Goal: Information Seeking & Learning: Learn about a topic

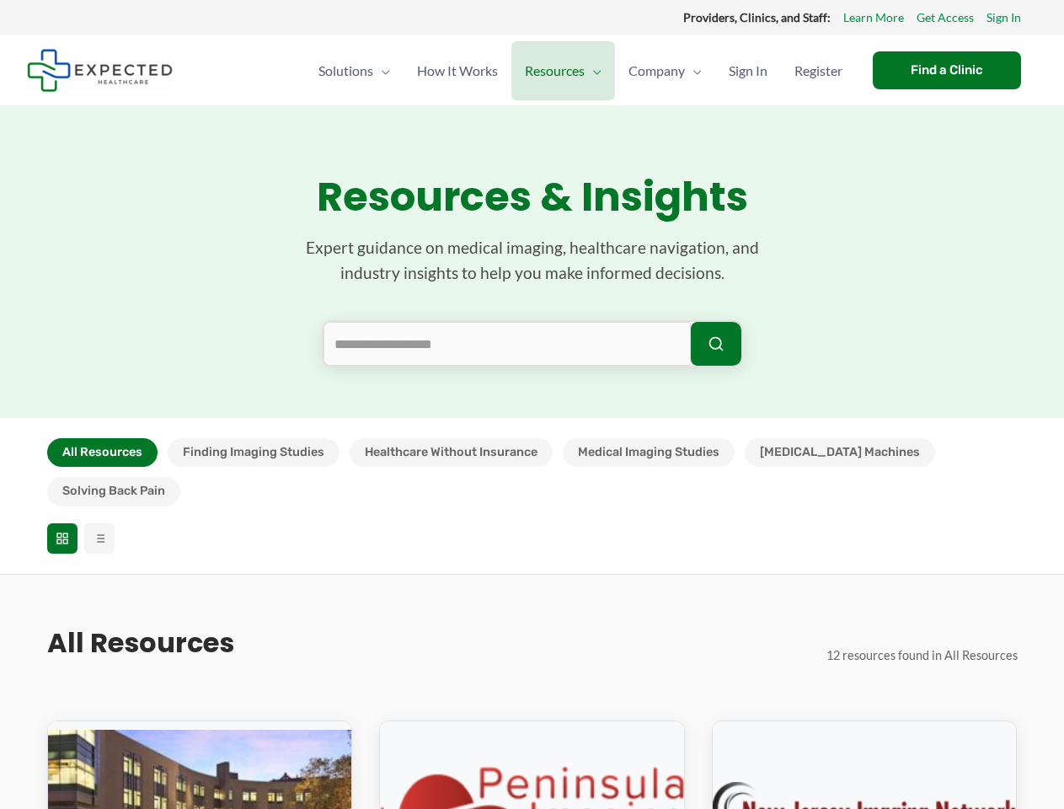
click at [532, 405] on section "Resources & Insights Expert guidance on medical imaging, healthcare navigation,…" at bounding box center [532, 261] width 1064 height 313
click at [102, 453] on button "All Resources" at bounding box center [102, 452] width 110 height 29
click at [253, 453] on button "Finding Imaging Studies" at bounding box center [254, 452] width 172 height 29
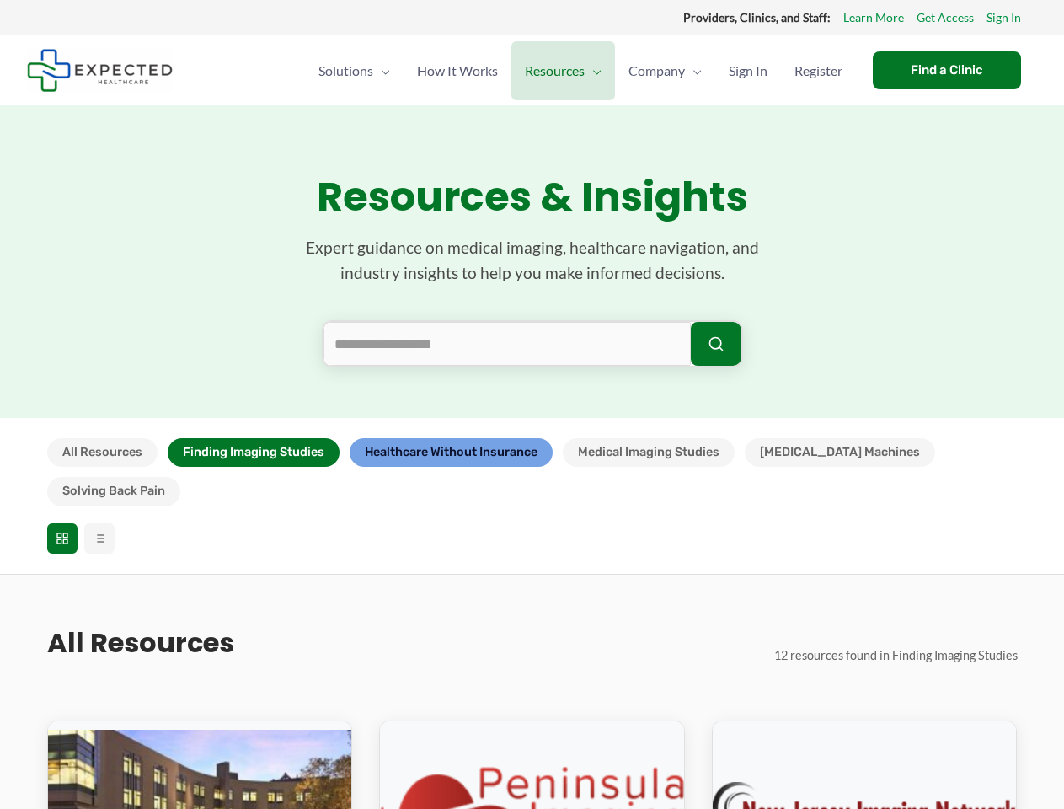
click at [450, 453] on button "Healthcare Without Insurance" at bounding box center [451, 452] width 203 height 29
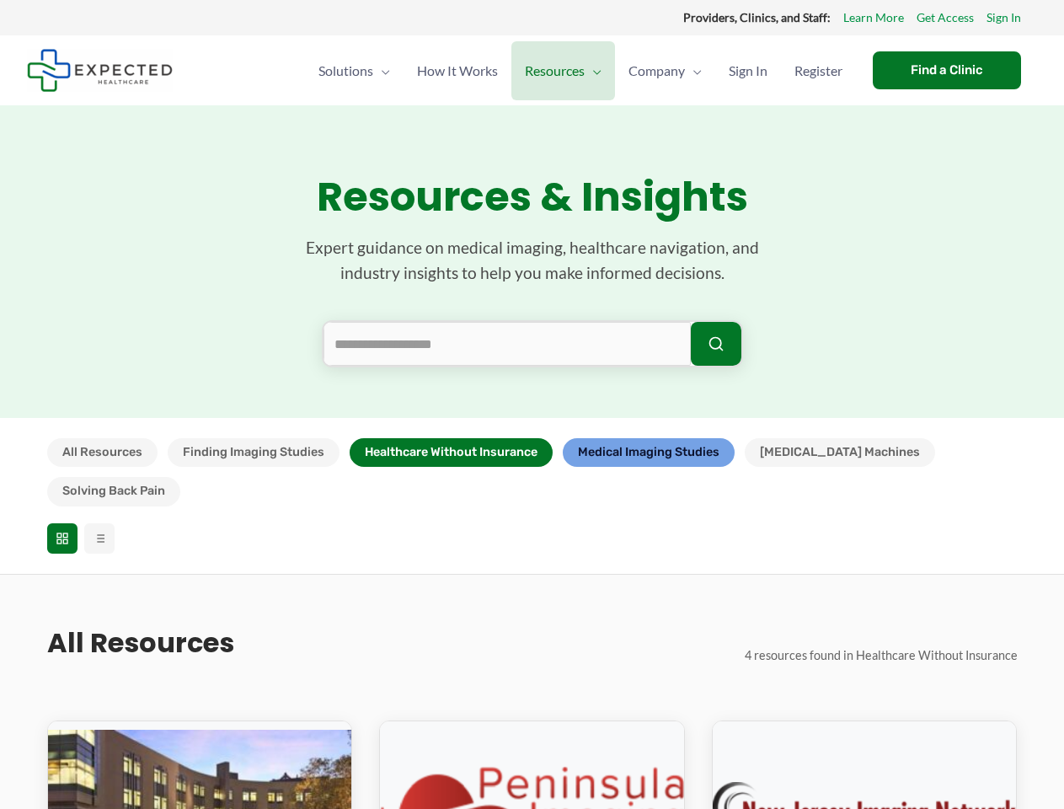
click at [649, 453] on button "Medical Imaging Studies" at bounding box center [649, 452] width 172 height 29
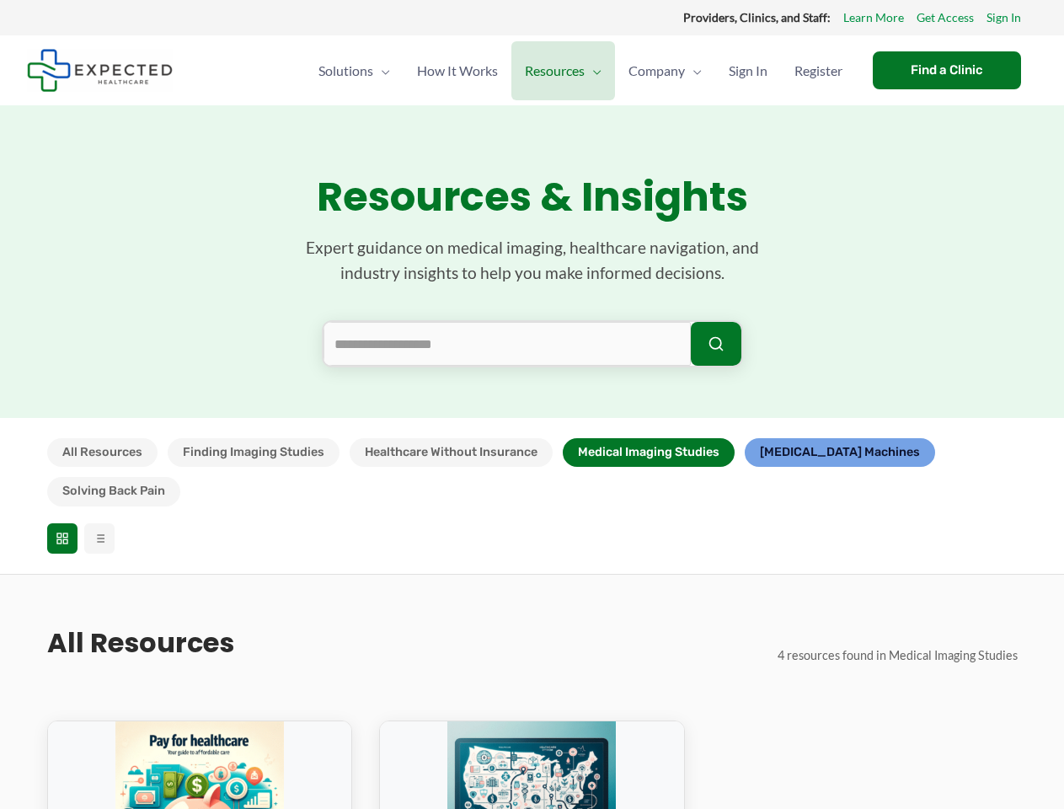
click at [801, 453] on button "[MEDICAL_DATA] Machines" at bounding box center [840, 452] width 190 height 29
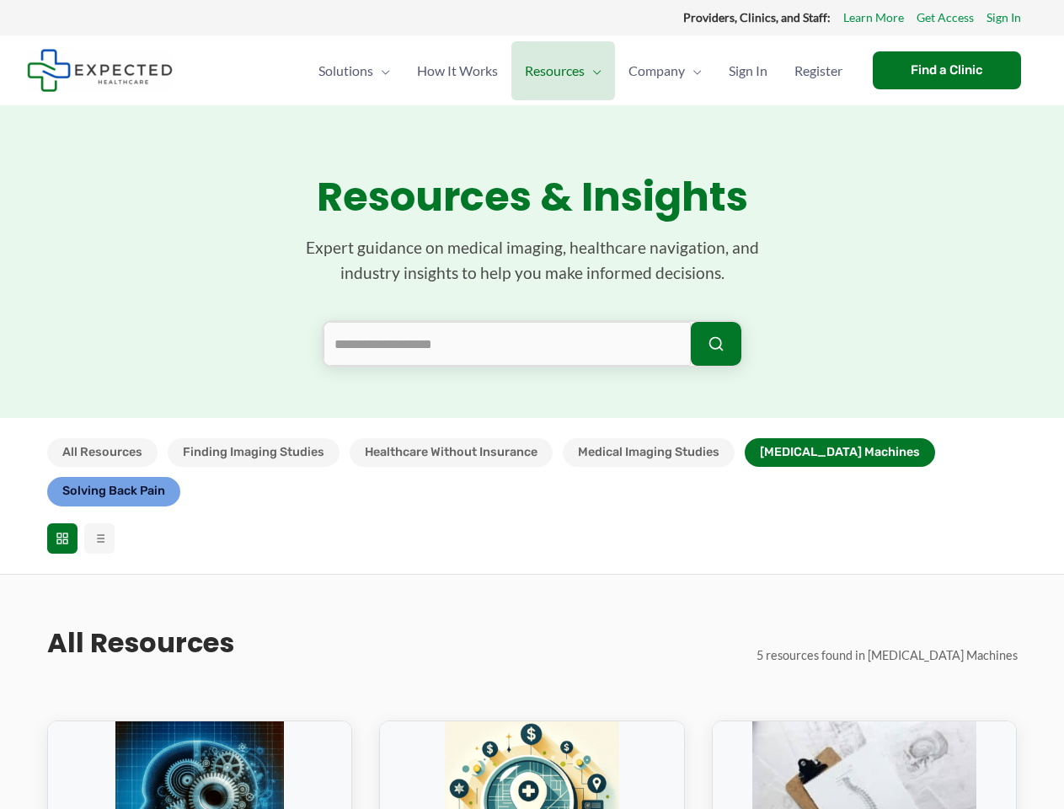
click at [180, 477] on button "Solving Back Pain" at bounding box center [113, 491] width 133 height 29
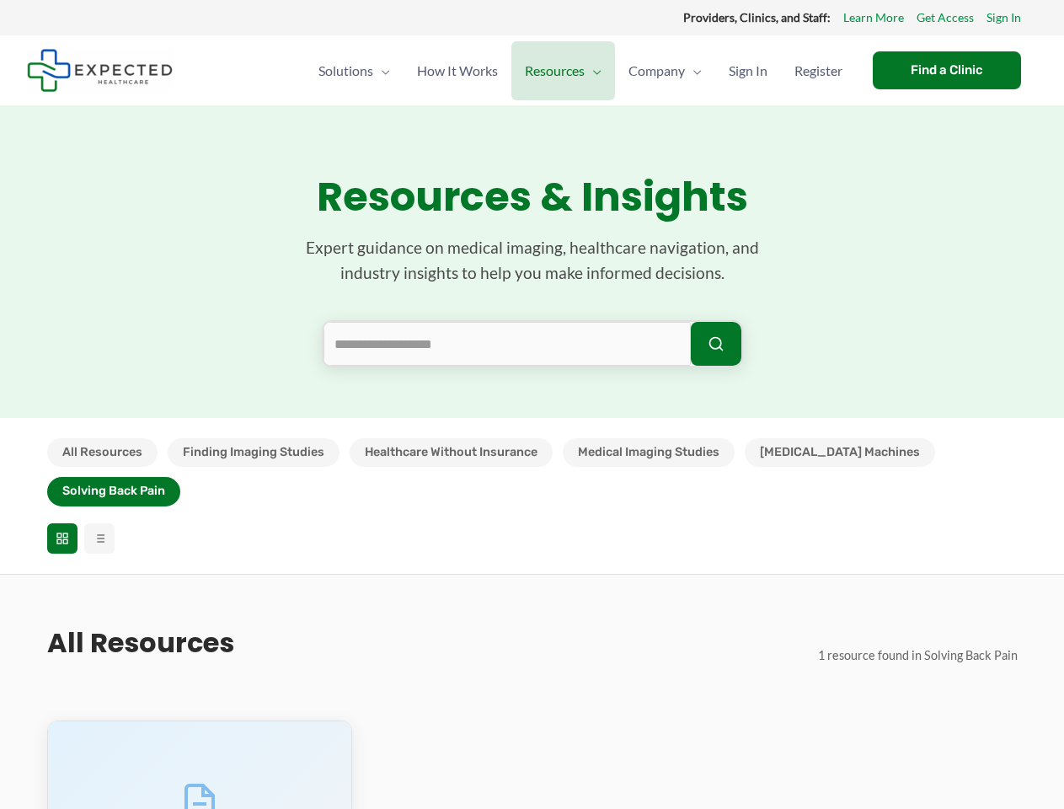
click at [62, 532] on icon at bounding box center [62, 538] width 13 height 13
click at [99, 538] on line at bounding box center [101, 538] width 8 height 0
